Goal: Information Seeking & Learning: Compare options

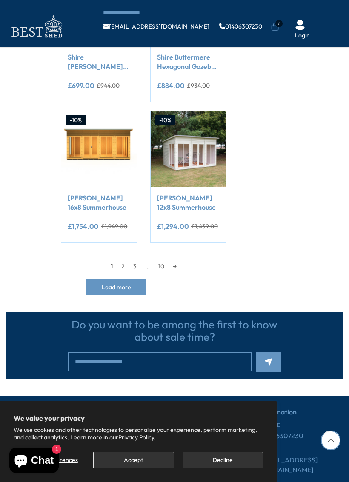
scroll to position [756, 0]
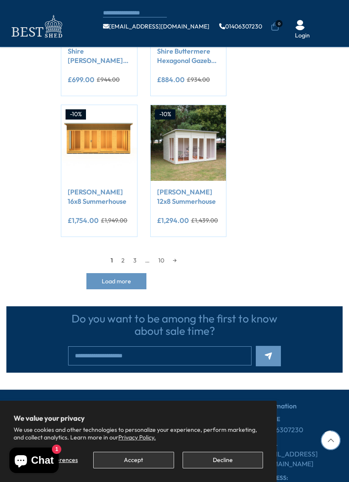
click at [126, 258] on link "2" at bounding box center [123, 260] width 12 height 13
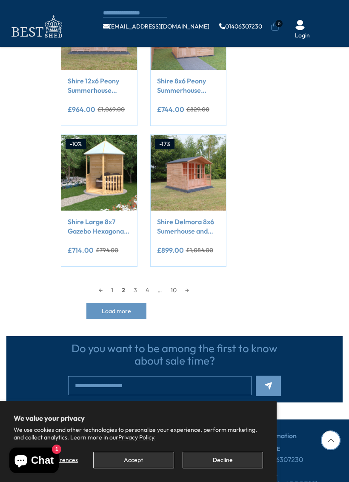
scroll to position [752, 0]
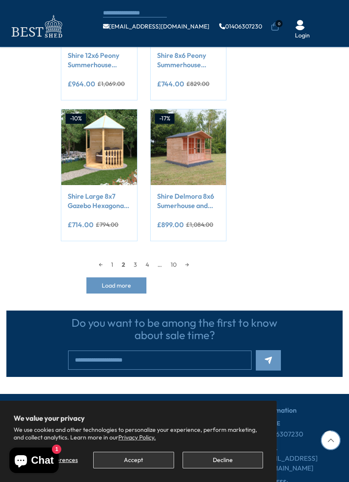
click at [140, 263] on link "3" at bounding box center [135, 264] width 12 height 13
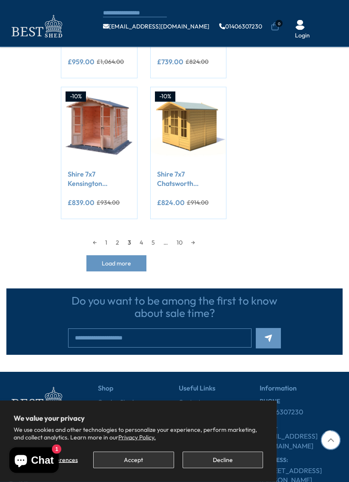
scroll to position [774, 0]
click at [147, 241] on link "4" at bounding box center [141, 242] width 12 height 13
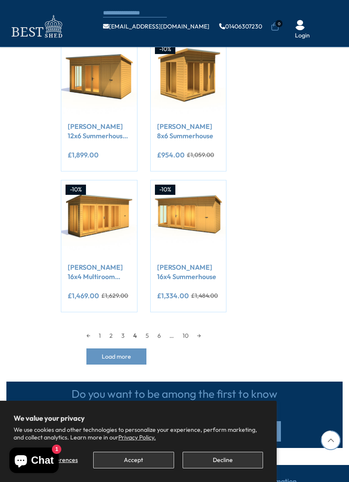
scroll to position [682, 0]
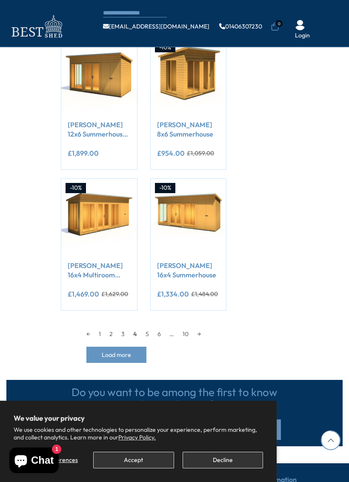
click at [148, 332] on link "5" at bounding box center [147, 333] width 12 height 13
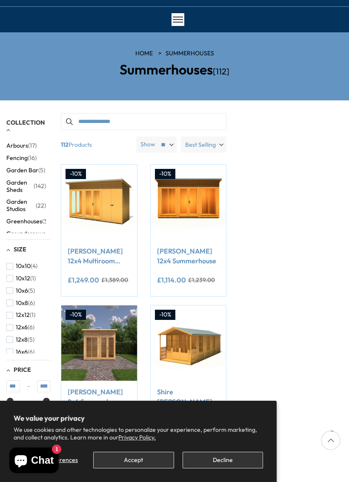
scroll to position [41, 0]
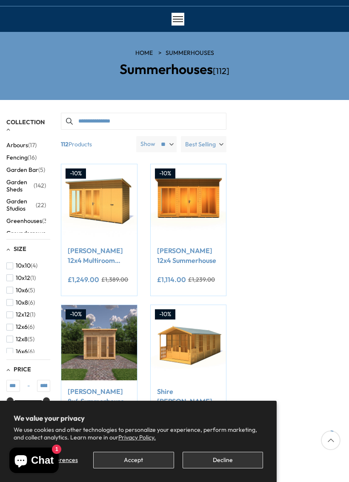
click at [22, 201] on span "Garden Studios" at bounding box center [20, 205] width 29 height 14
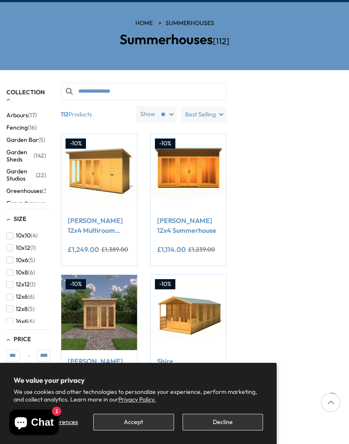
scroll to position [73, 0]
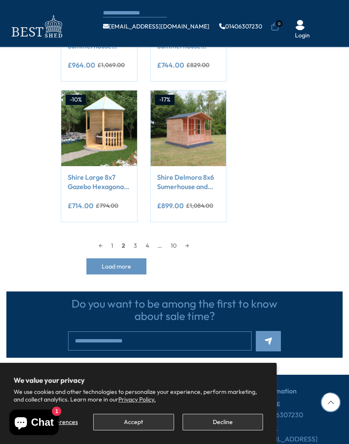
scroll to position [775, 0]
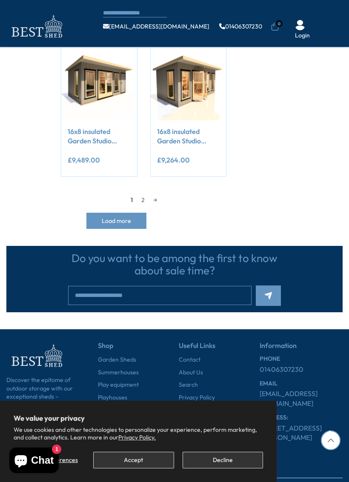
scroll to position [817, 0]
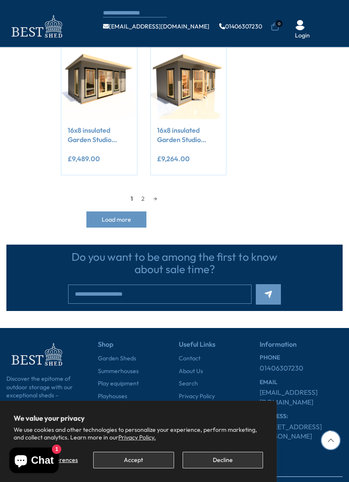
click at [144, 199] on link "2" at bounding box center [143, 198] width 12 height 13
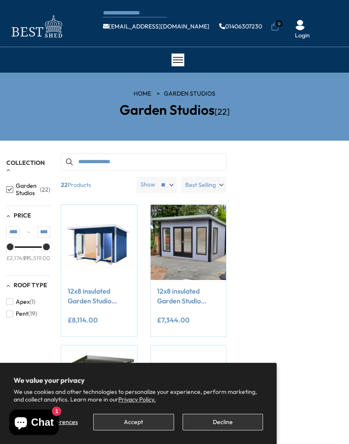
click at [230, 422] on button "Decline" at bounding box center [222, 422] width 80 height 17
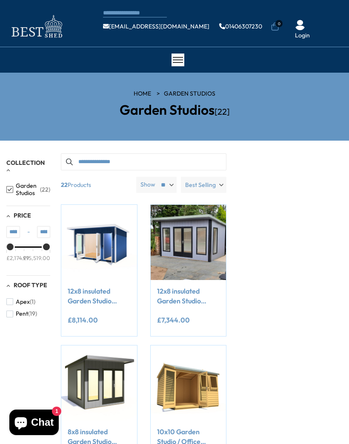
scroll to position [752, 0]
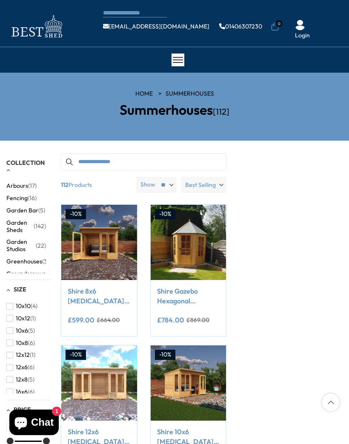
click at [103, 438] on link "Shire 12x6 [MEDICAL_DATA][PERSON_NAME] Summerhouse" at bounding box center [99, 436] width 62 height 19
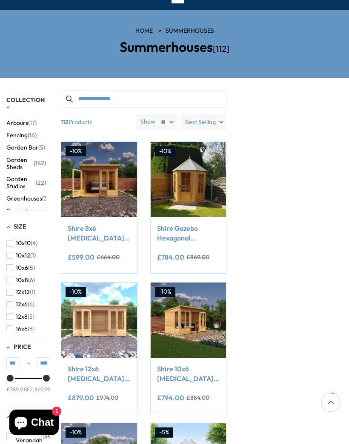
scroll to position [73, 0]
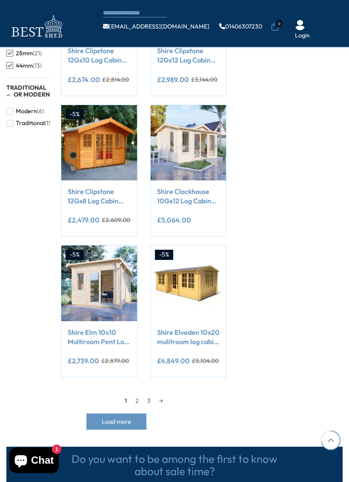
scroll to position [634, 0]
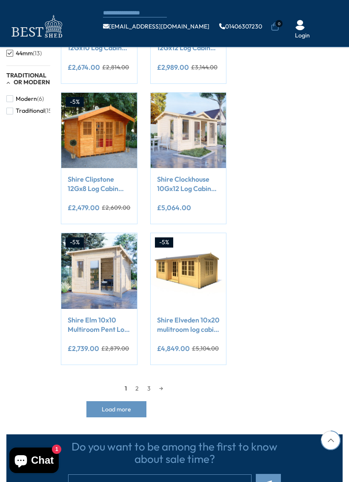
click at [138, 382] on link "2" at bounding box center [137, 388] width 12 height 13
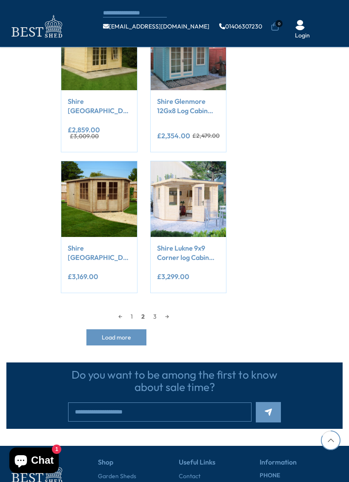
scroll to position [712, 0]
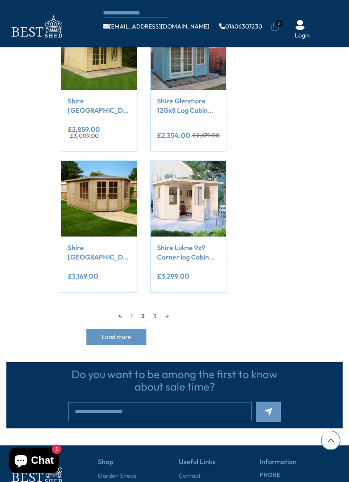
click at [158, 309] on link "3" at bounding box center [155, 315] width 12 height 13
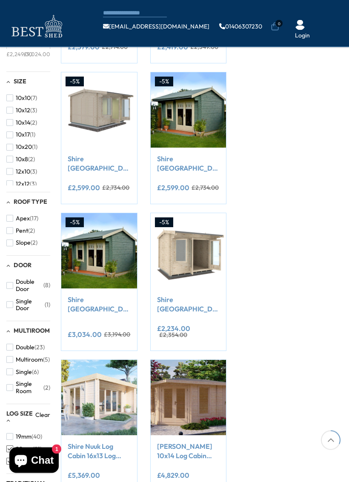
scroll to position [226, 0]
click at [193, 242] on img at bounding box center [187, 250] width 75 height 75
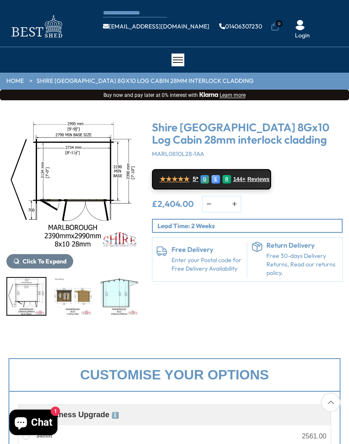
click at [77, 293] on img "3 / 11" at bounding box center [73, 296] width 38 height 37
click at [100, 293] on img "4 / 11" at bounding box center [119, 296] width 38 height 37
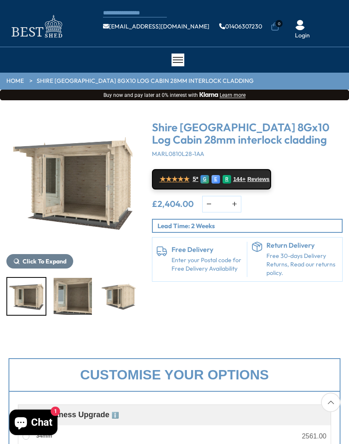
click at [126, 295] on img "7 / 11" at bounding box center [119, 296] width 38 height 37
click at [28, 300] on img "5 / 11" at bounding box center [26, 296] width 38 height 37
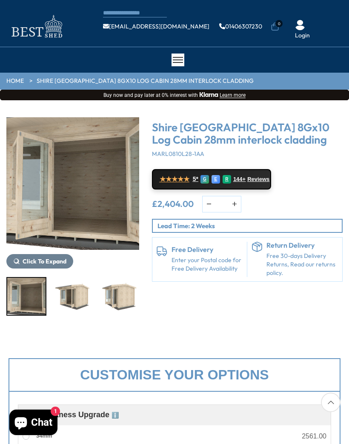
click at [85, 292] on img "7 / 11" at bounding box center [73, 296] width 38 height 37
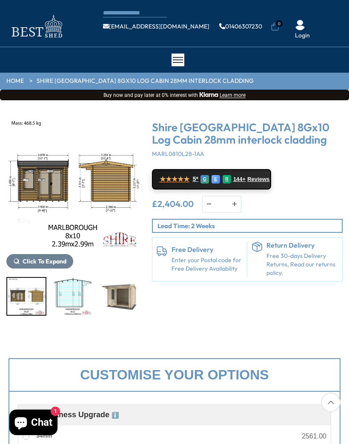
click at [77, 294] on img "4 / 11" at bounding box center [73, 296] width 38 height 37
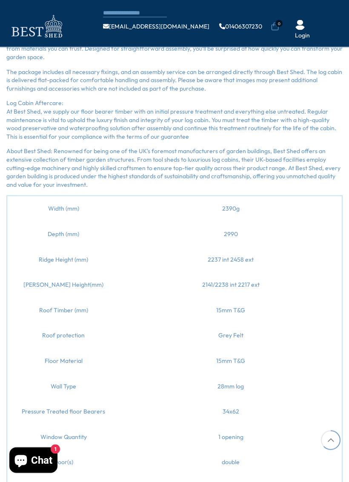
scroll to position [1129, 0]
